Goal: Information Seeking & Learning: Learn about a topic

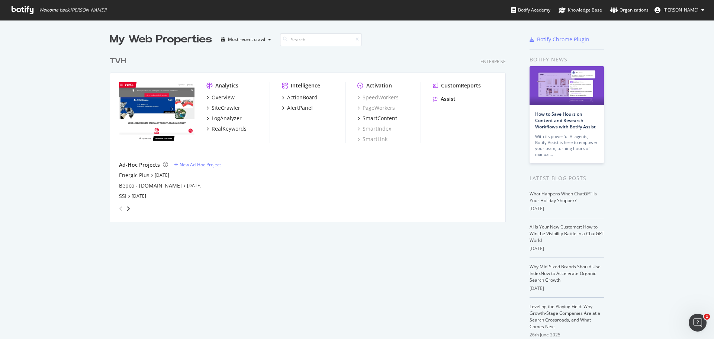
click at [150, 98] on img "grid" at bounding box center [157, 112] width 76 height 60
click at [379, 140] on div "SmartLink" at bounding box center [372, 138] width 30 height 7
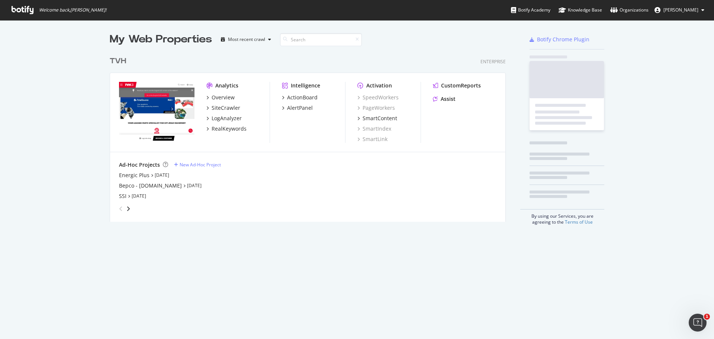
scroll to position [333, 703]
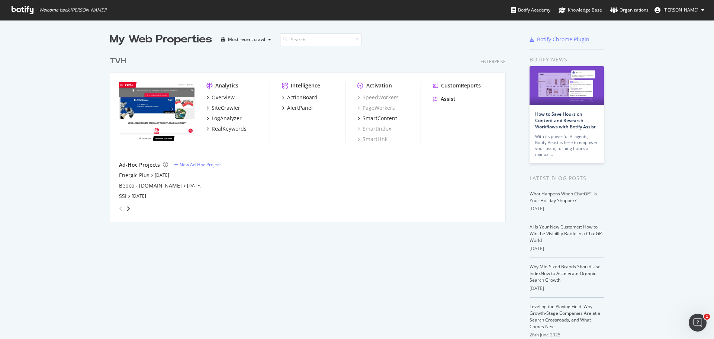
click at [17, 10] on icon at bounding box center [23, 10] width 22 height 8
click at [20, 7] on icon at bounding box center [23, 10] width 22 height 8
click at [215, 96] on div "Overview" at bounding box center [223, 97] width 23 height 7
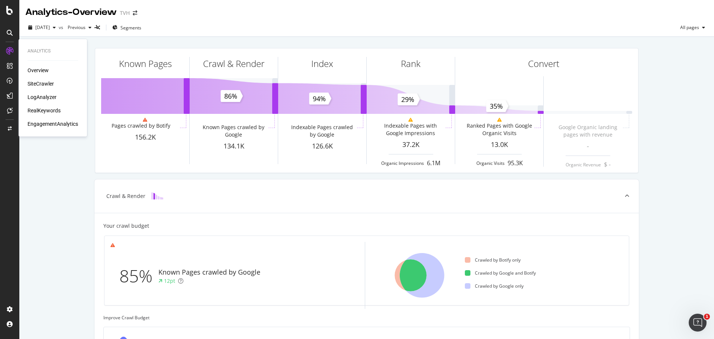
click at [38, 83] on div "SiteCrawler" at bounding box center [41, 83] width 26 height 7
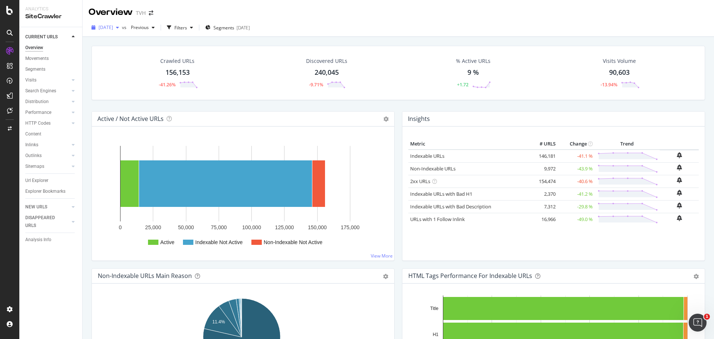
click at [112, 29] on span "[DATE]" at bounding box center [106, 27] width 15 height 6
click at [118, 65] on div "[DATE]" at bounding box center [119, 68] width 40 height 7
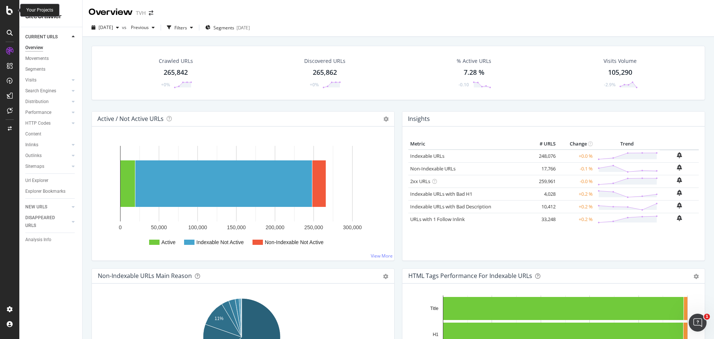
click at [7, 9] on icon at bounding box center [9, 10] width 7 height 9
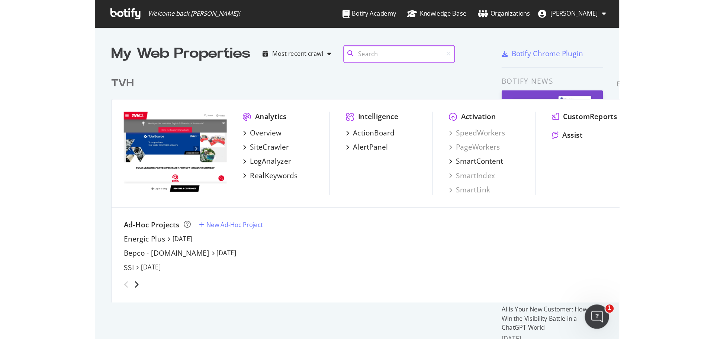
scroll to position [169, 396]
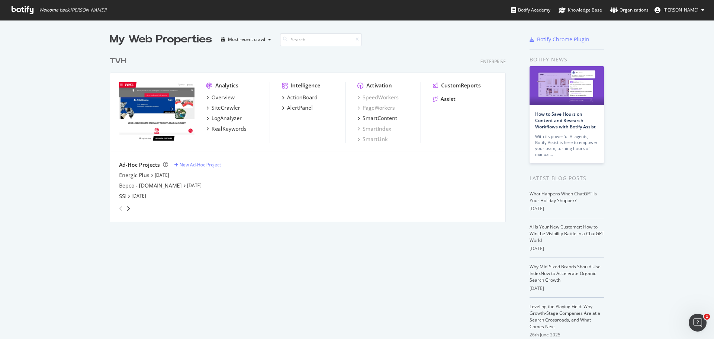
click at [73, 178] on div "My Web Properties Most recent crawl TVH Enterprise Analytics Overview SiteCrawl…" at bounding box center [357, 198] width 714 height 357
